Goal: Transaction & Acquisition: Purchase product/service

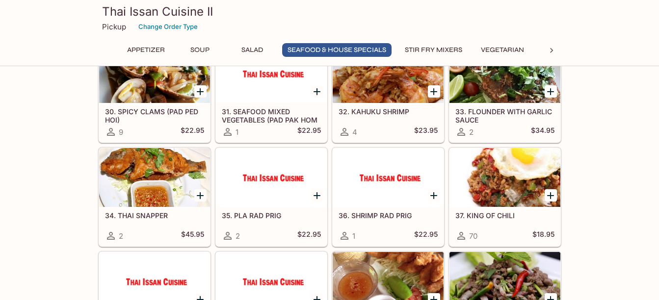
scroll to position [812, 0]
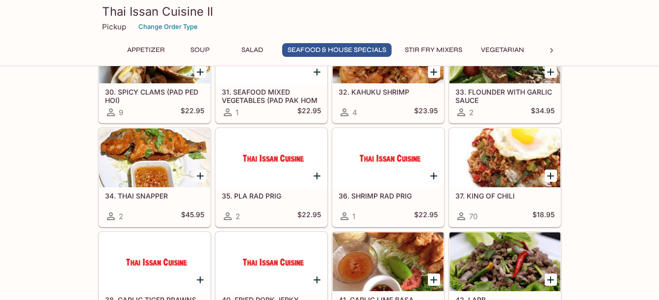
click at [543, 177] on div at bounding box center [550, 176] width 20 height 20
click at [512, 167] on div at bounding box center [504, 157] width 111 height 59
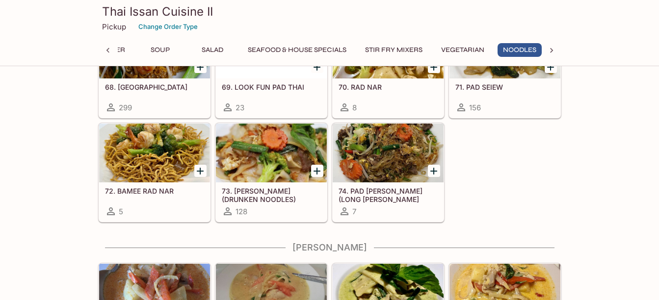
scroll to position [1777, 0]
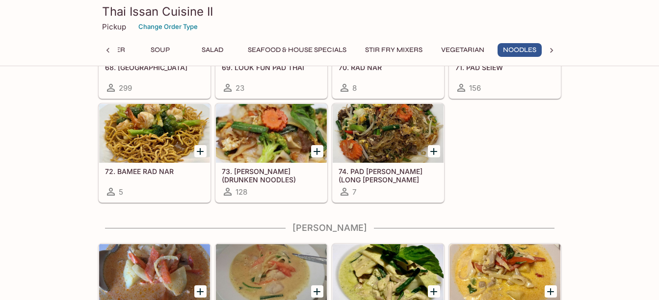
click at [153, 136] on div at bounding box center [154, 133] width 111 height 59
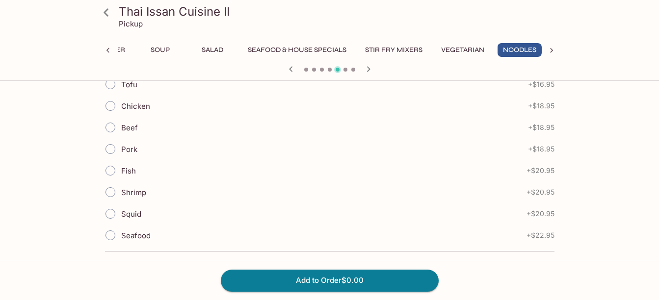
scroll to position [248, 0]
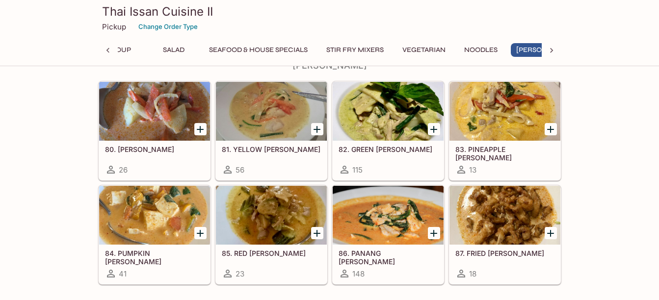
scroll to position [0, 92]
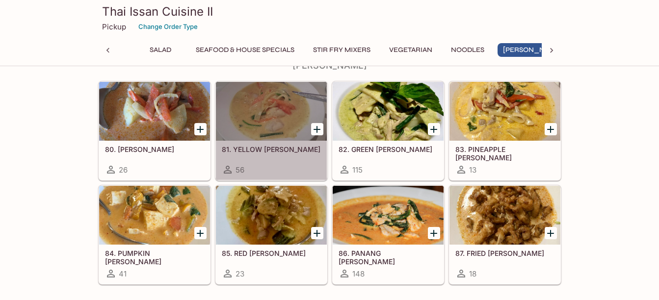
click at [267, 136] on div at bounding box center [271, 111] width 111 height 59
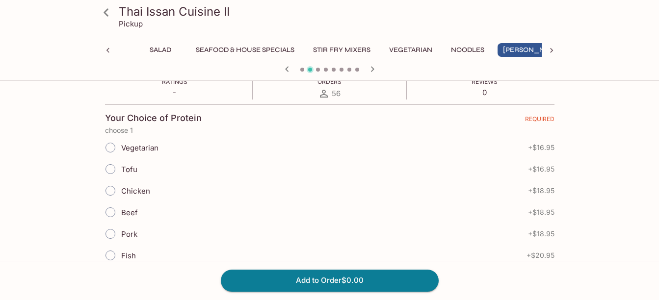
scroll to position [209, 0]
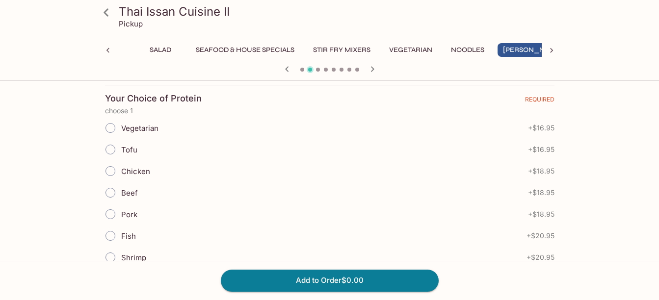
click at [109, 171] on input "Chicken" at bounding box center [110, 171] width 21 height 21
radio input "true"
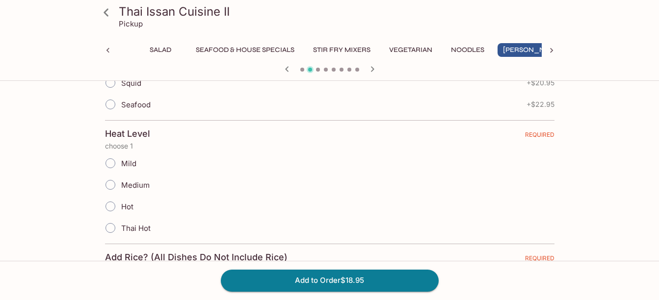
scroll to position [425, 0]
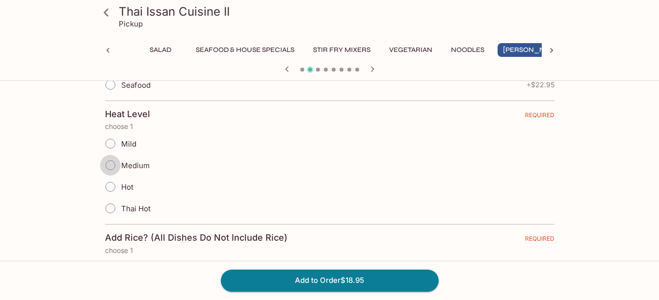
click at [113, 169] on input "Medium" at bounding box center [110, 165] width 21 height 21
radio input "true"
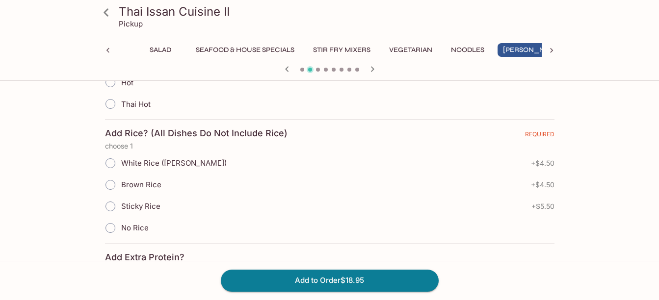
scroll to position [549, 0]
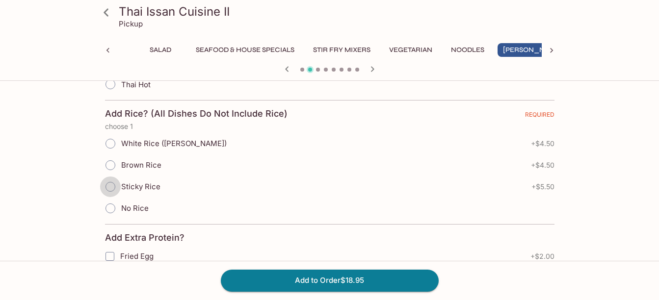
click at [110, 183] on input "Sticky Rice" at bounding box center [110, 187] width 21 height 21
radio input "true"
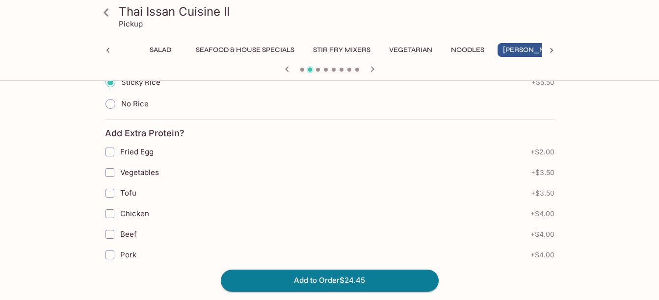
scroll to position [673, 0]
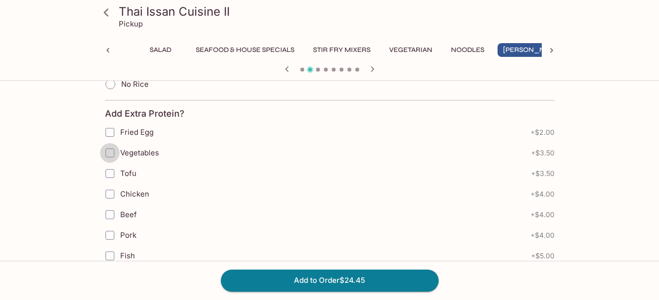
click at [110, 155] on input "Vegetables" at bounding box center [110, 153] width 20 height 20
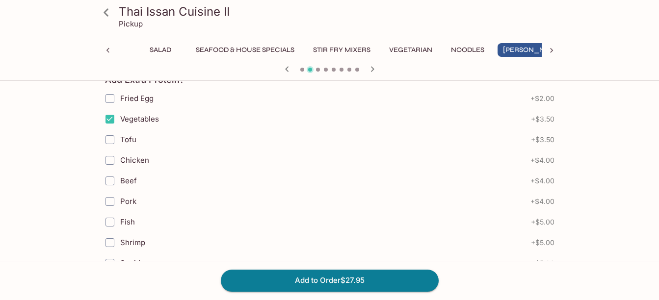
scroll to position [674, 0]
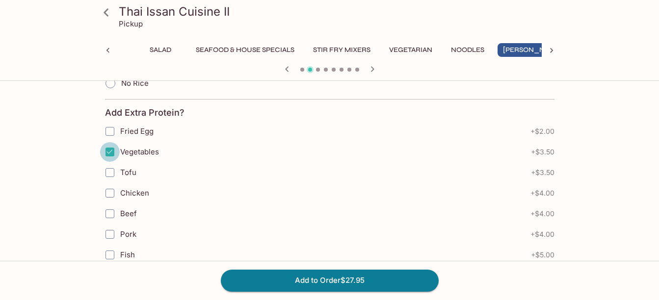
click at [108, 152] on input "Vegetables" at bounding box center [110, 152] width 20 height 20
checkbox input "false"
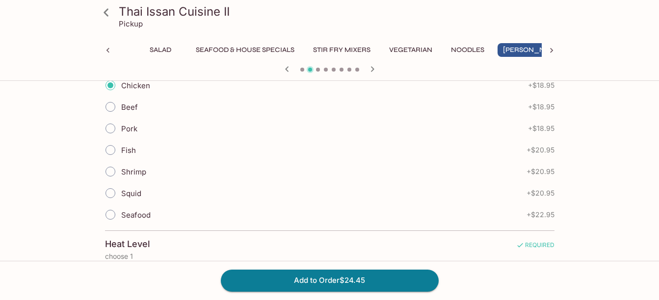
scroll to position [276, 0]
